Goal: Transaction & Acquisition: Download file/media

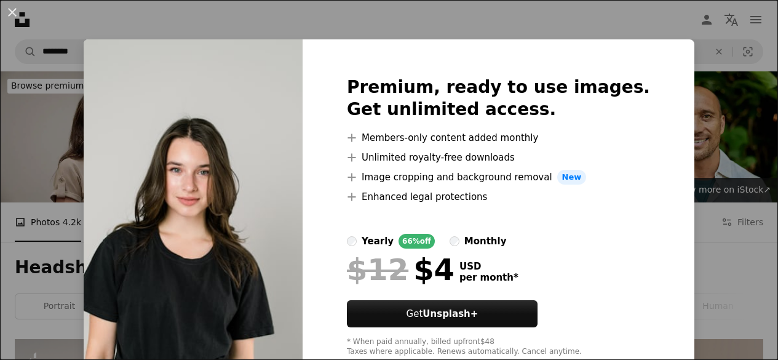
scroll to position [2042, 0]
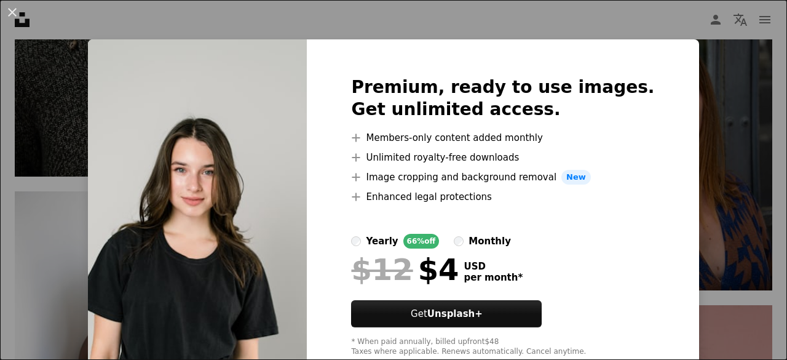
click at [690, 194] on div "An X shape Premium, ready to use images. Get unlimited access. A plus sign Memb…" at bounding box center [393, 180] width 787 height 360
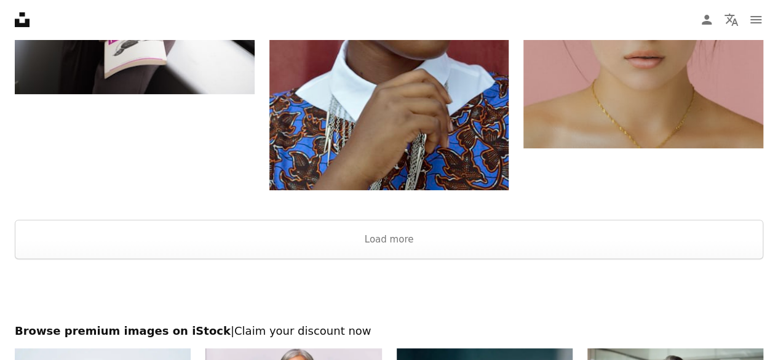
scroll to position [2476, 0]
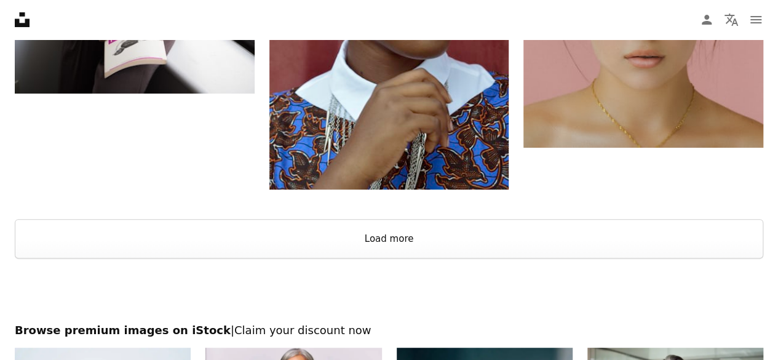
click at [465, 244] on button "Load more" at bounding box center [389, 238] width 749 height 39
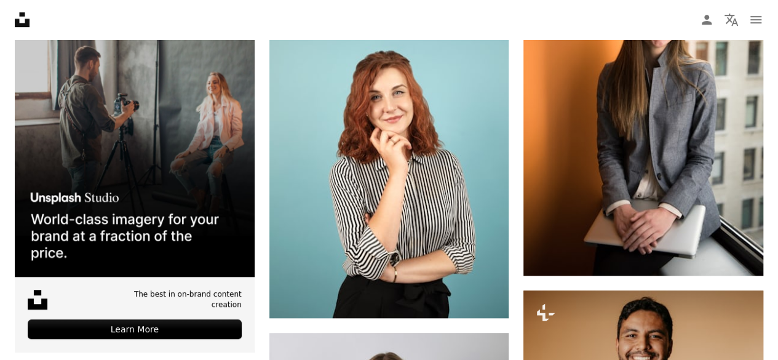
scroll to position [2728, 0]
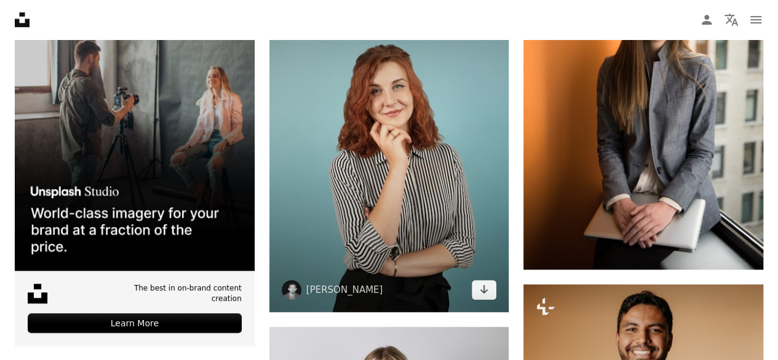
click at [492, 296] on link "Arrow pointing down" at bounding box center [484, 290] width 25 height 20
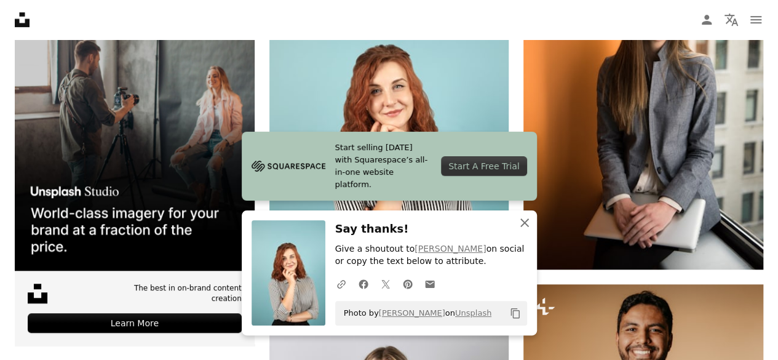
click at [527, 228] on icon "An X shape" at bounding box center [524, 222] width 15 height 15
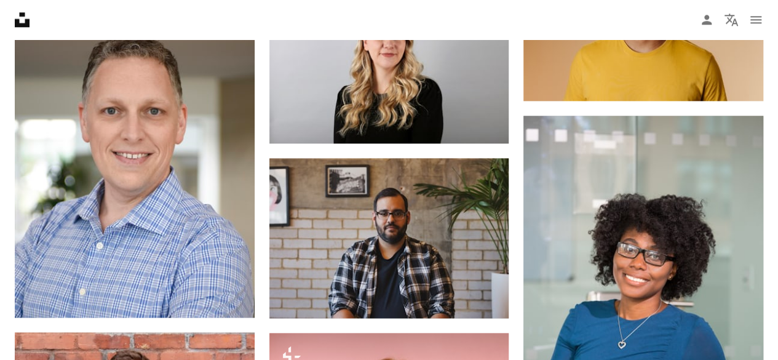
scroll to position [3060, 0]
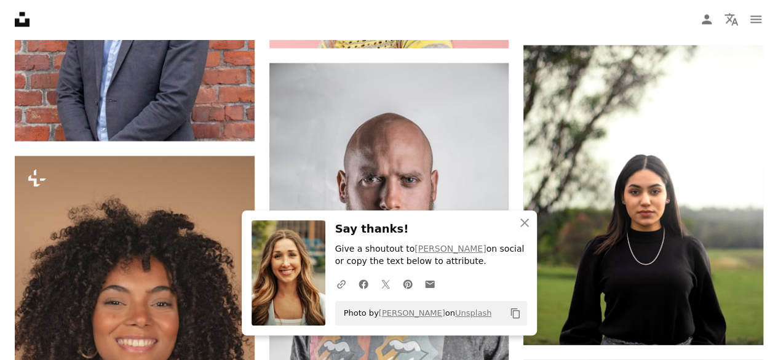
scroll to position [3518, 0]
